Goal: Task Accomplishment & Management: Manage account settings

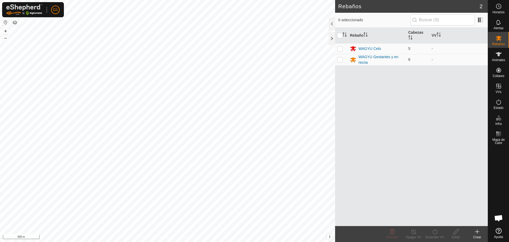
click at [4, 21] on button "button" at bounding box center [5, 22] width 6 height 6
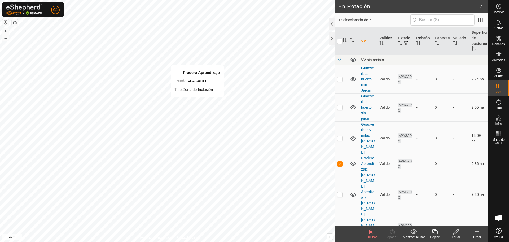
checkbox input "false"
checkbox input "true"
click at [457, 233] on icon at bounding box center [456, 231] width 7 height 6
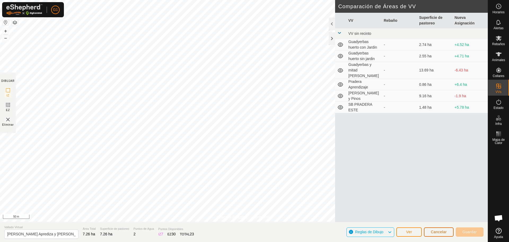
click at [444, 233] on span "Cancelar" at bounding box center [439, 231] width 16 height 4
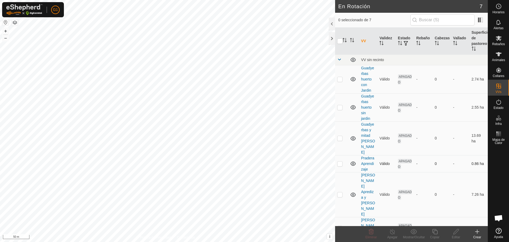
click at [338, 161] on p-checkbox at bounding box center [339, 163] width 5 height 4
checkbox input "true"
click at [456, 233] on icon at bounding box center [456, 231] width 5 height 5
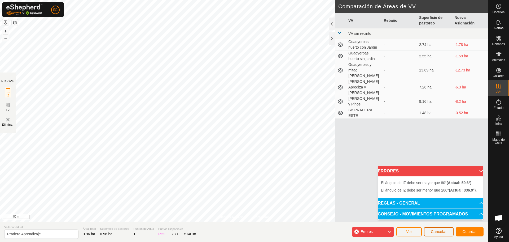
click at [446, 228] on button "Cancelar" at bounding box center [439, 231] width 30 height 9
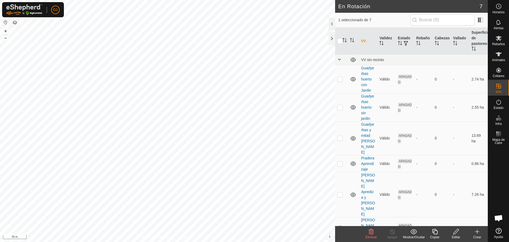
click at [372, 235] on div "Eliminar" at bounding box center [371, 237] width 21 height 5
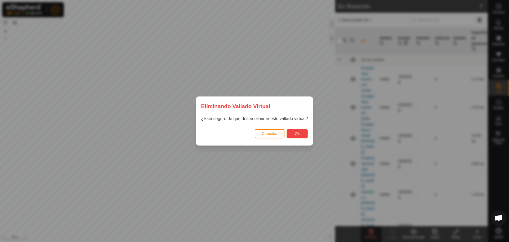
click at [301, 132] on button "Ok" at bounding box center [297, 133] width 21 height 9
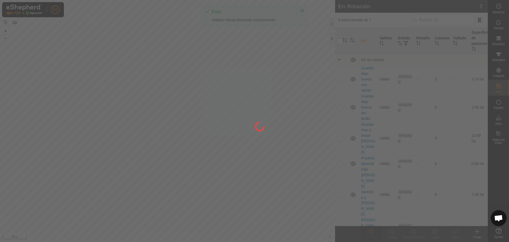
checkbox input "false"
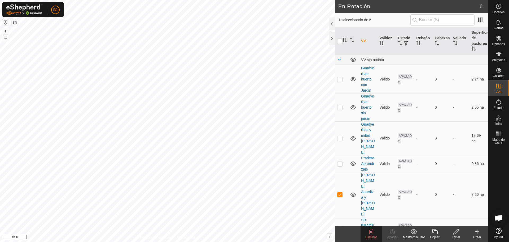
click at [372, 235] on div "Eliminar" at bounding box center [371, 237] width 21 height 5
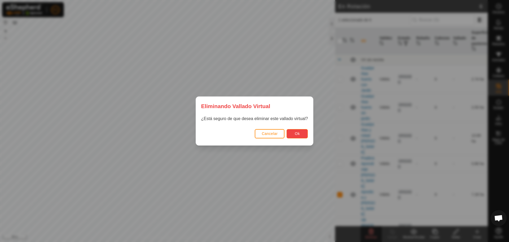
click at [298, 133] on span "Ok" at bounding box center [297, 133] width 5 height 4
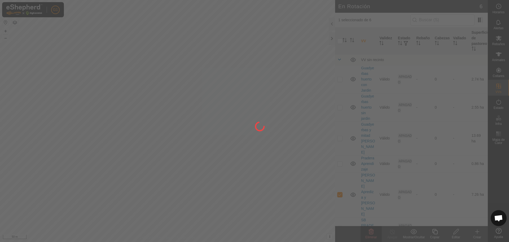
checkbox input "false"
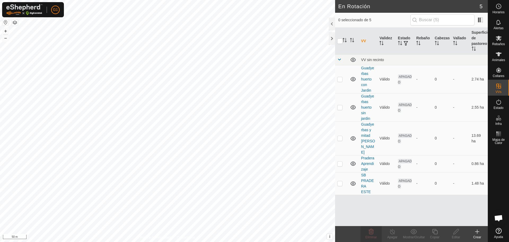
checkbox input "true"
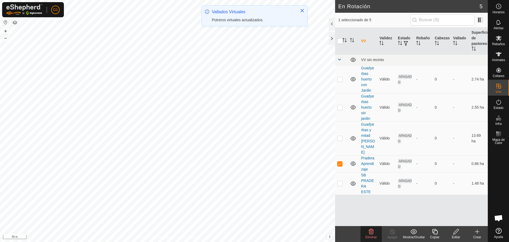
click at [458, 237] on div "Editar" at bounding box center [456, 237] width 21 height 5
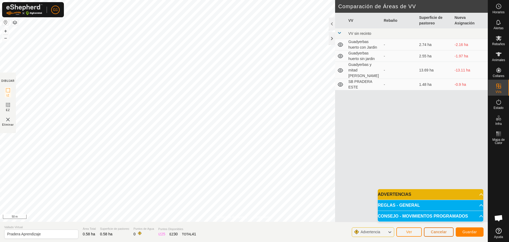
click at [439, 230] on span "Cancelar" at bounding box center [439, 231] width 16 height 4
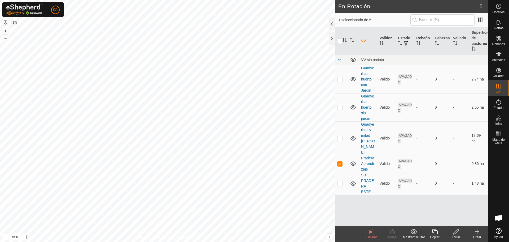
click at [372, 236] on span "Eliminar" at bounding box center [371, 237] width 11 height 4
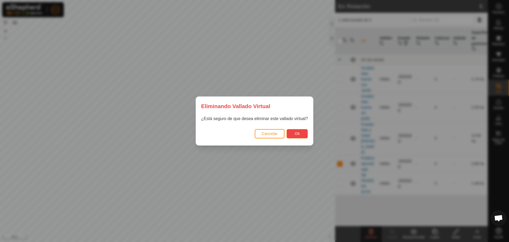
click at [301, 133] on button "Ok" at bounding box center [297, 133] width 21 height 9
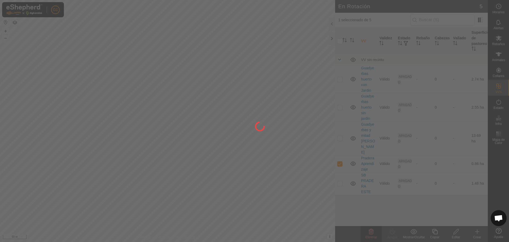
checkbox input "false"
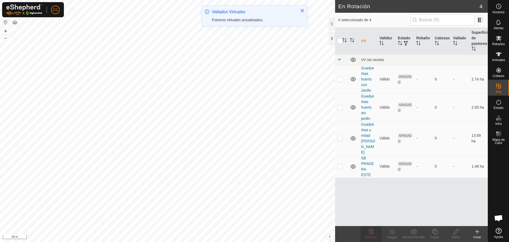
click at [478, 235] on div "Crear" at bounding box center [477, 237] width 21 height 5
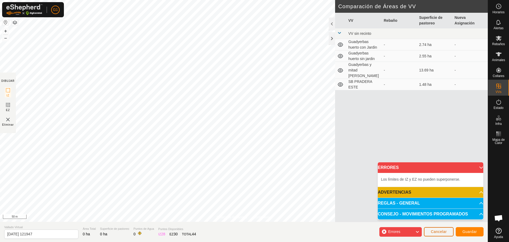
click at [434, 230] on span "Cancelar" at bounding box center [439, 231] width 16 height 4
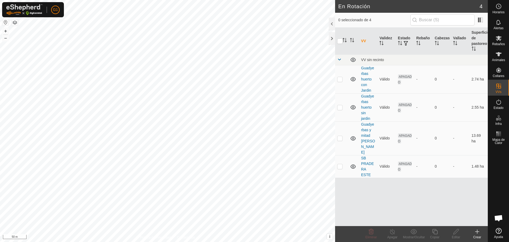
click at [477, 231] on icon at bounding box center [478, 231] width 4 height 0
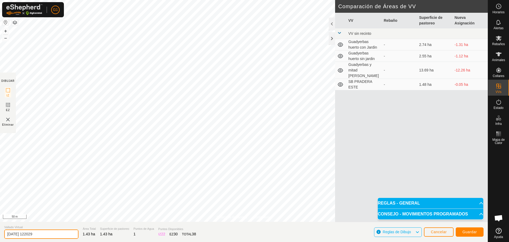
drag, startPoint x: 56, startPoint y: 234, endPoint x: -44, endPoint y: 233, distance: 99.8
click at [0, 233] on html "G1 Horarios Alertas Rebaños Animales Collares VVs Estado Infra Mapa de Calor Ay…" at bounding box center [254, 121] width 509 height 242
type input "Aprendizaje y Cordel"
click at [467, 231] on span "Guardar" at bounding box center [470, 231] width 15 height 4
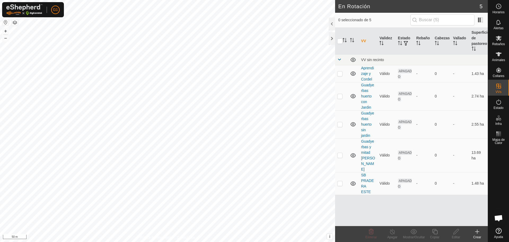
click at [478, 233] on div "G1 Horarios Alertas Rebaños Animales Collares VVs Estado Infra Mapa de Calor Ay…" at bounding box center [254, 121] width 509 height 242
click at [476, 233] on icon at bounding box center [477, 231] width 6 height 6
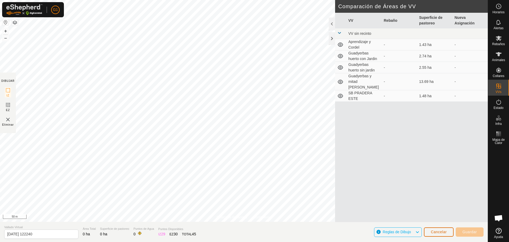
click at [442, 231] on span "Cancelar" at bounding box center [439, 231] width 16 height 4
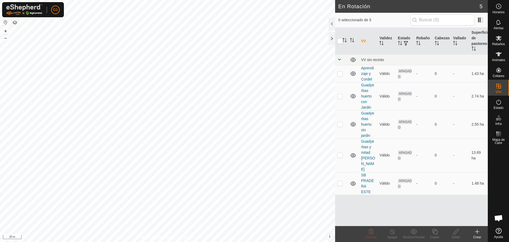
checkbox input "true"
click at [455, 232] on icon at bounding box center [456, 231] width 7 height 6
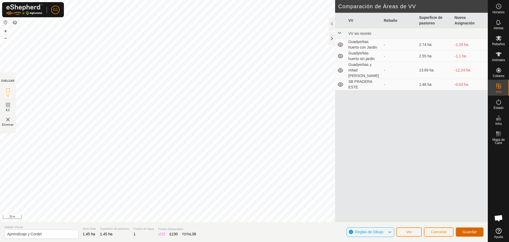
click at [472, 232] on span "Guardar" at bounding box center [470, 231] width 15 height 4
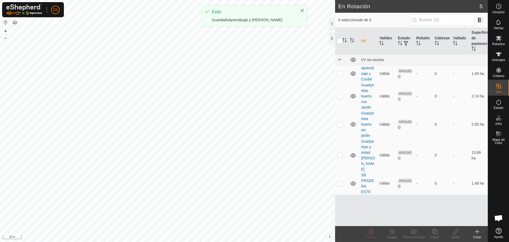
checkbox input "true"
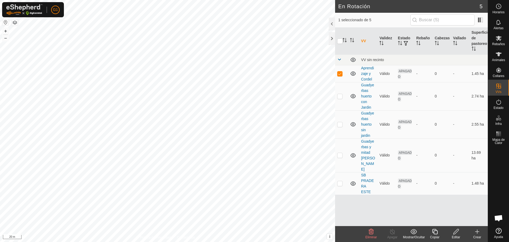
click at [457, 234] on icon at bounding box center [456, 231] width 7 height 6
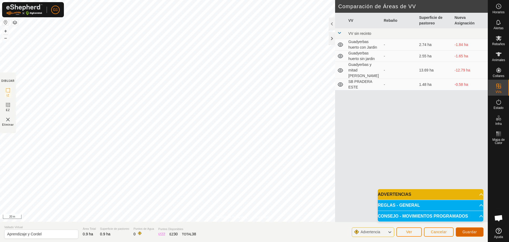
click at [467, 232] on span "Guardar" at bounding box center [470, 231] width 15 height 4
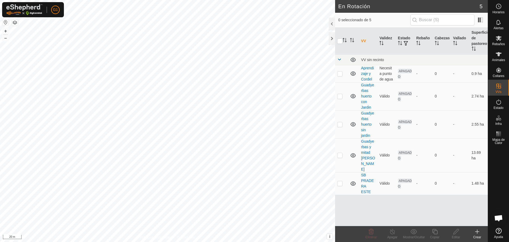
checkbox input "true"
